Goal: Find specific page/section: Find specific page/section

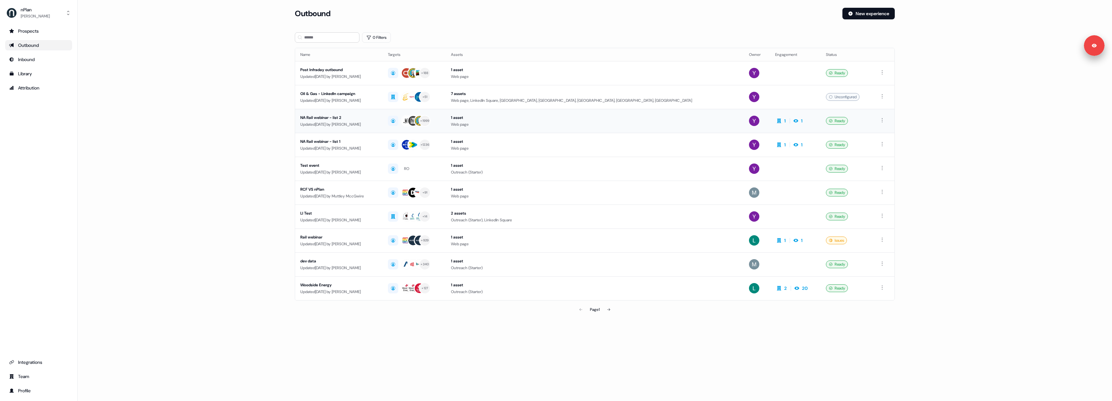
click at [378, 122] on div "Updated 13 days ago by Yuriy Mikitchenko" at bounding box center [338, 124] width 77 height 6
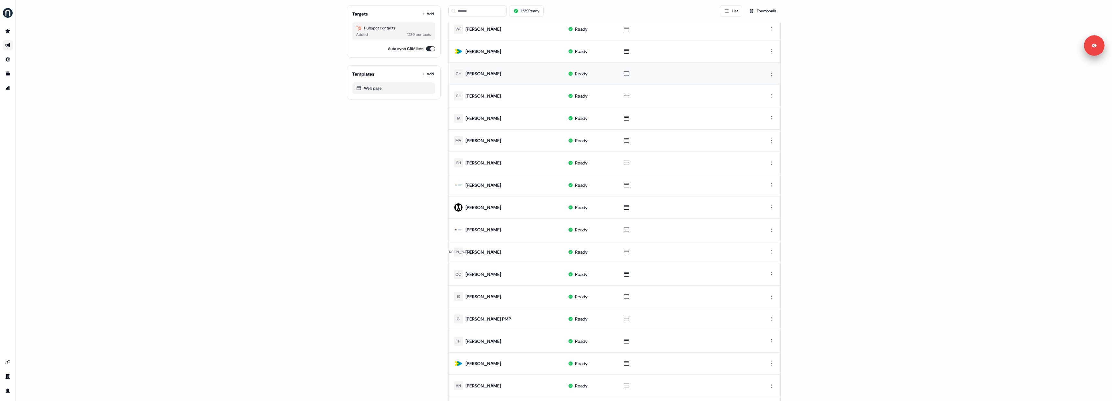
scroll to position [152, 0]
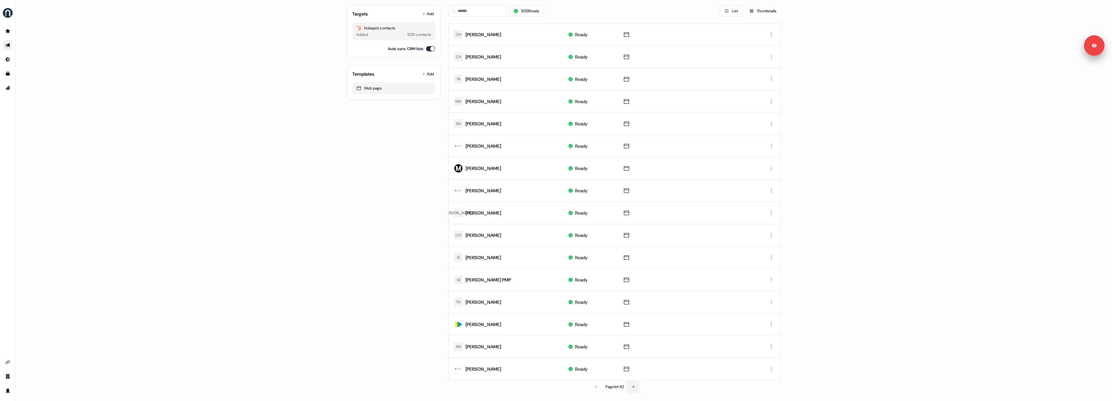
click at [632, 390] on button at bounding box center [633, 387] width 13 height 13
click at [632, 388] on icon at bounding box center [634, 387] width 4 height 4
click at [631, 388] on button at bounding box center [633, 387] width 13 height 13
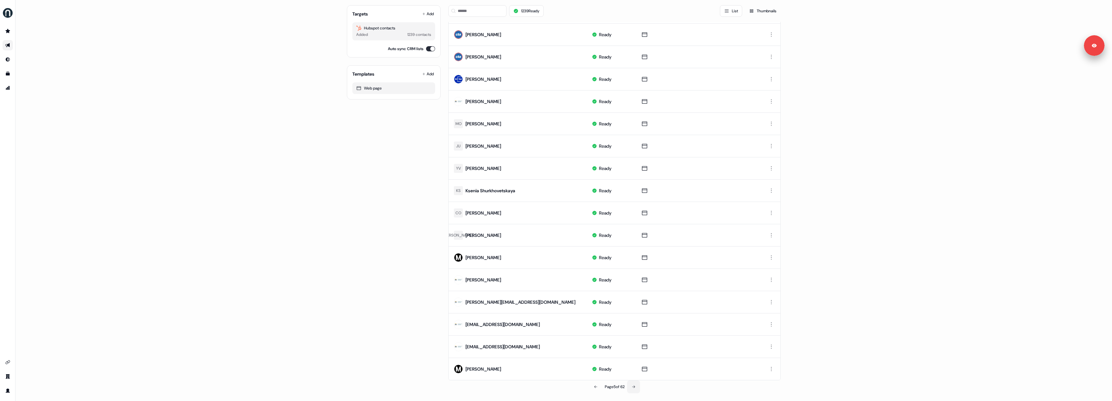
click at [631, 388] on button at bounding box center [633, 387] width 13 height 13
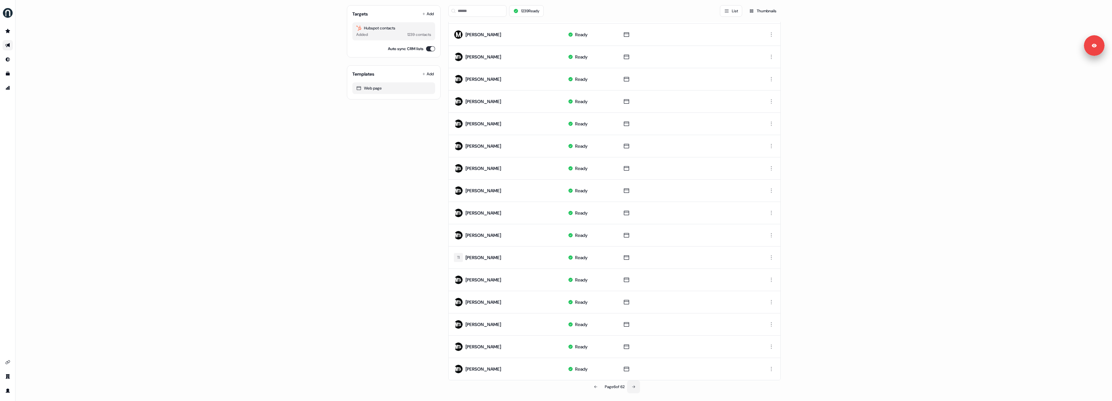
click at [631, 388] on button at bounding box center [633, 387] width 13 height 13
click at [632, 385] on icon at bounding box center [634, 387] width 4 height 4
click at [632, 384] on button at bounding box center [634, 387] width 13 height 13
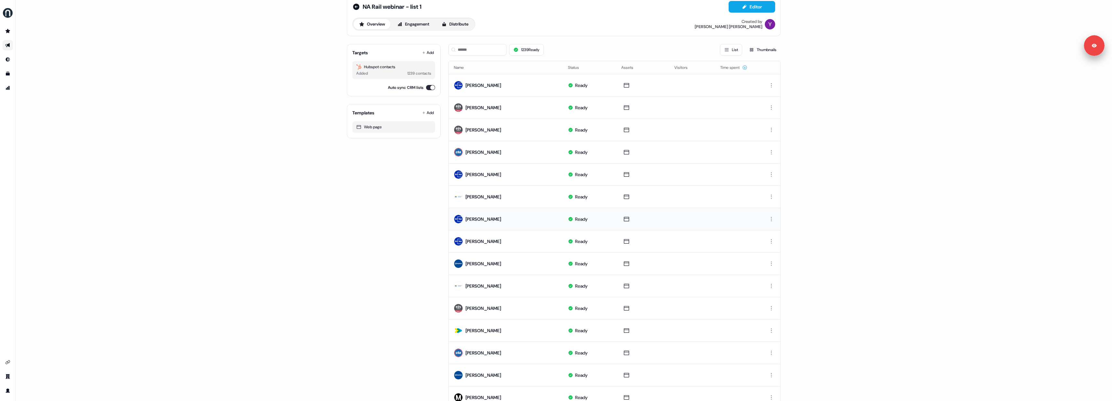
scroll to position [0, 0]
